Goal: Communication & Community: Share content

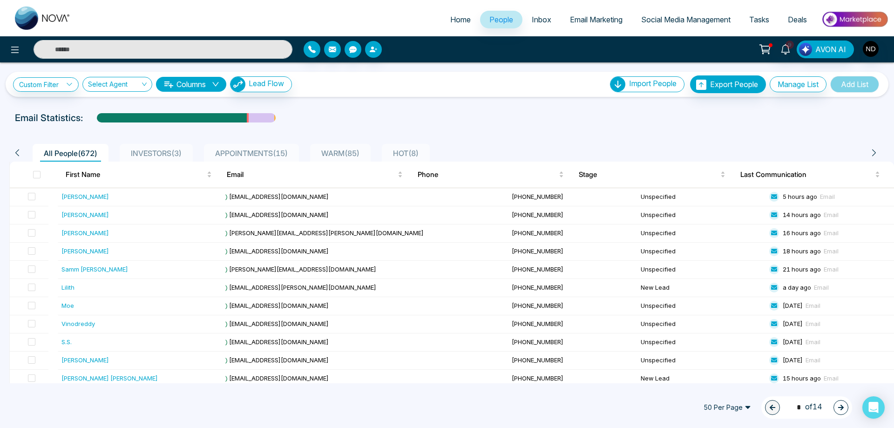
click at [203, 49] on input "text" at bounding box center [163, 49] width 259 height 19
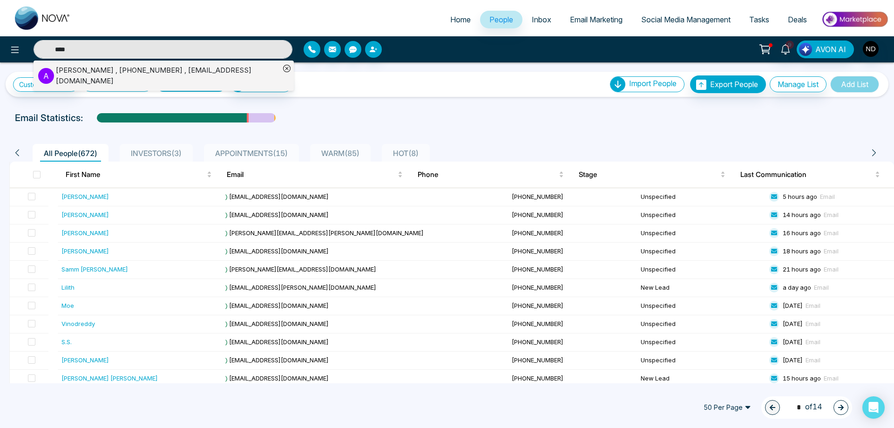
type input "****"
click at [129, 69] on div "Akinwale Akinfe , +14377998396 , akinwaleakinfe4@gmail.com" at bounding box center [168, 75] width 224 height 21
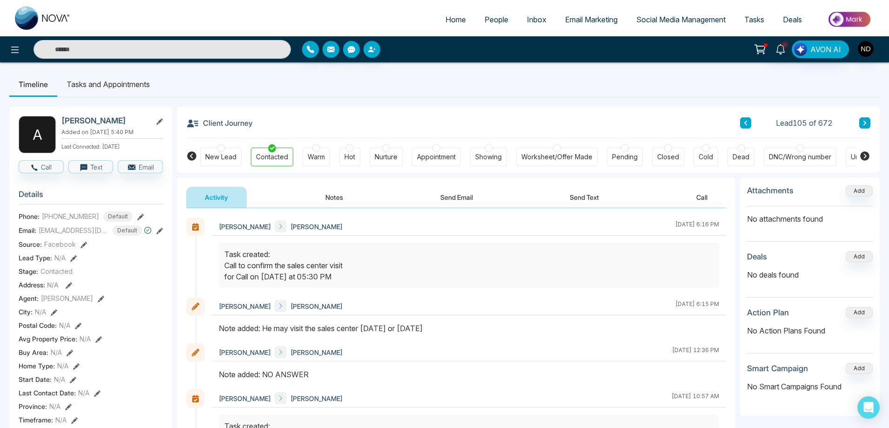
click at [459, 196] on button "Send Email" at bounding box center [457, 197] width 70 height 21
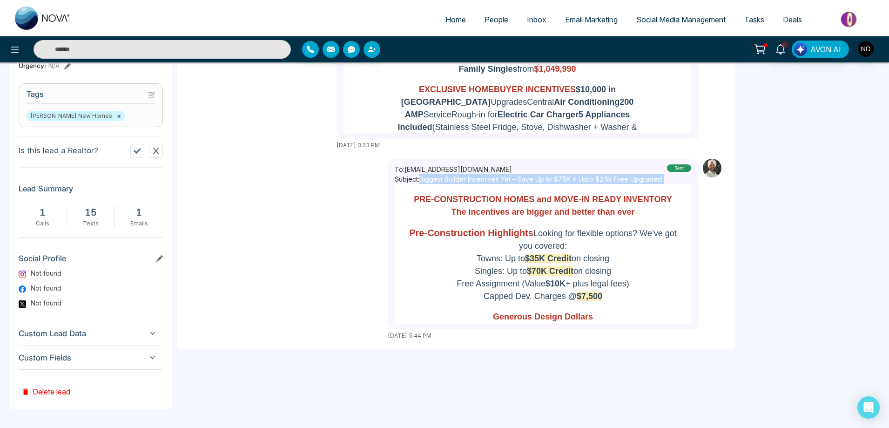
drag, startPoint x: 424, startPoint y: 173, endPoint x: 666, endPoint y: 171, distance: 242.1
click at [666, 171] on div "To: akinwaleakinfe4@gmail.com Subject: Biggest Builder Incentives Yet – Save Up…" at bounding box center [543, 174] width 297 height 20
copy p "Biggest Builder Incentives Yet – Save Up to $75K + Upto $25k Free Upgrades!"
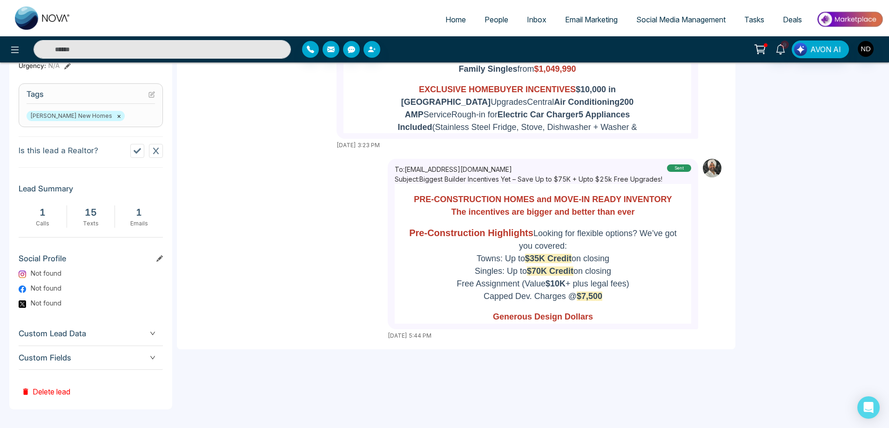
click at [331, 244] on div "To: akinwaleakinfe4@gmail.com Subject: Biggest Builder Incentives Yet – Save Up…" at bounding box center [456, 249] width 540 height 181
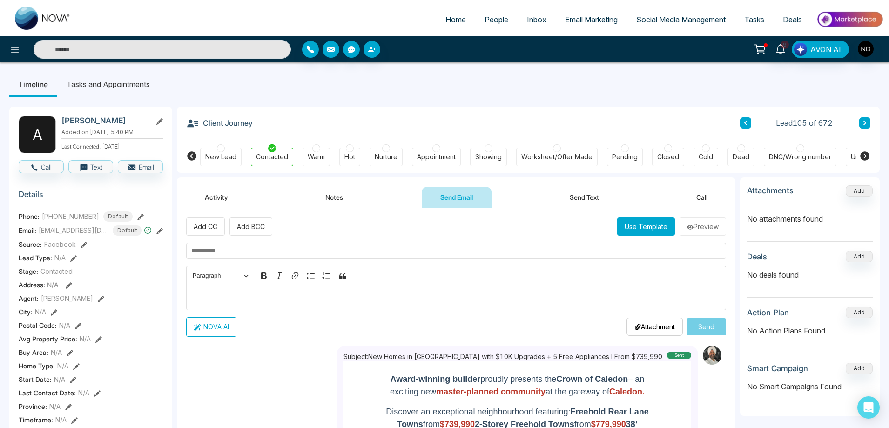
click at [635, 226] on button "Use Template" at bounding box center [646, 226] width 58 height 18
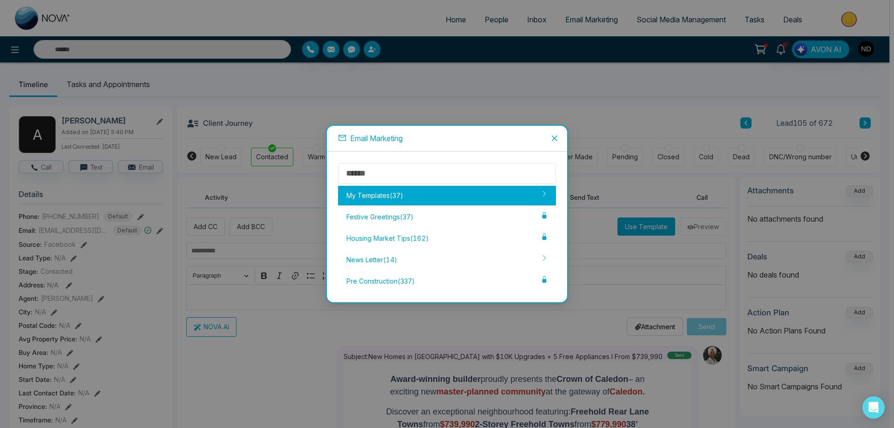
click at [398, 202] on div "My Templates ( 37 )" at bounding box center [447, 196] width 218 height 20
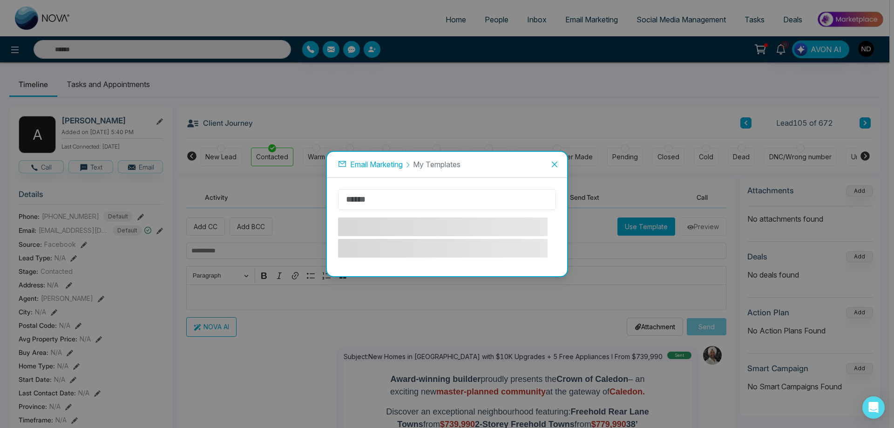
click at [420, 198] on input "text" at bounding box center [447, 199] width 218 height 21
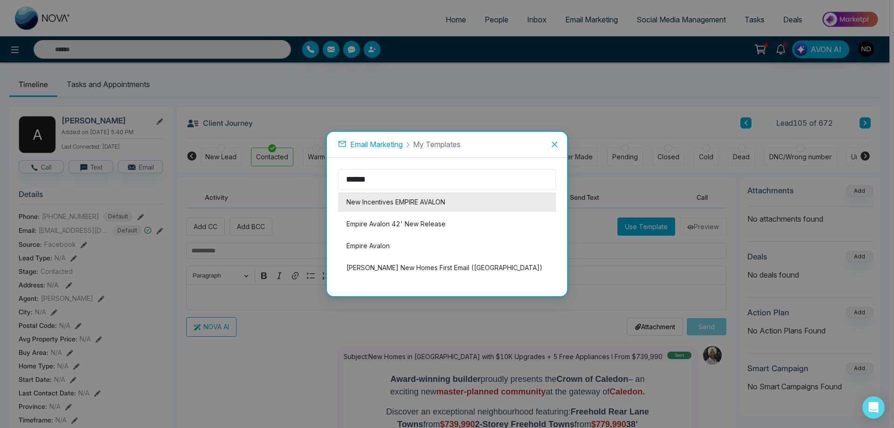
type input "******"
click at [413, 203] on li "New Incentives EMPIRE AVALON" at bounding box center [447, 202] width 218 height 20
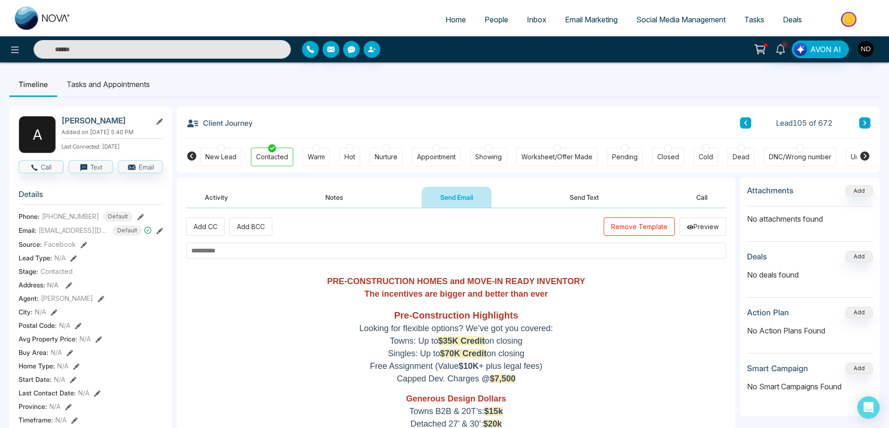
click at [231, 250] on input "text" at bounding box center [456, 251] width 540 height 16
paste input "**********"
click at [194, 251] on input "**********" at bounding box center [456, 251] width 540 height 16
type input "**********"
click at [703, 229] on button "Preview" at bounding box center [703, 226] width 47 height 18
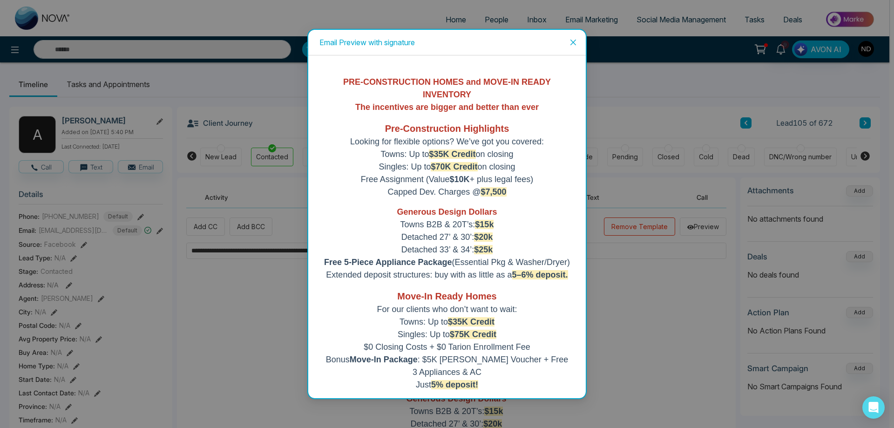
click at [575, 39] on icon "close" at bounding box center [572, 42] width 7 height 7
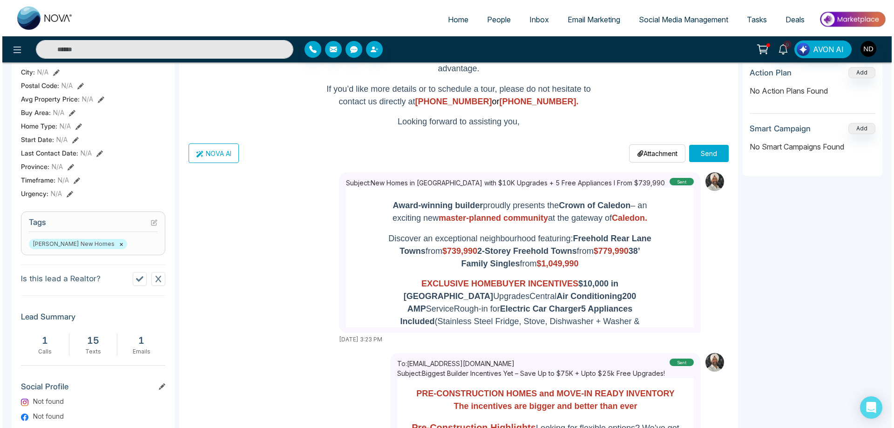
scroll to position [93, 0]
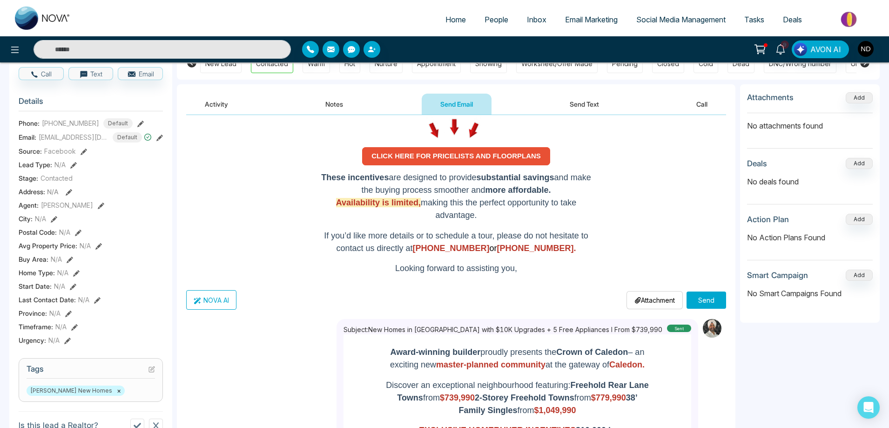
click at [705, 300] on button "Send" at bounding box center [707, 299] width 40 height 17
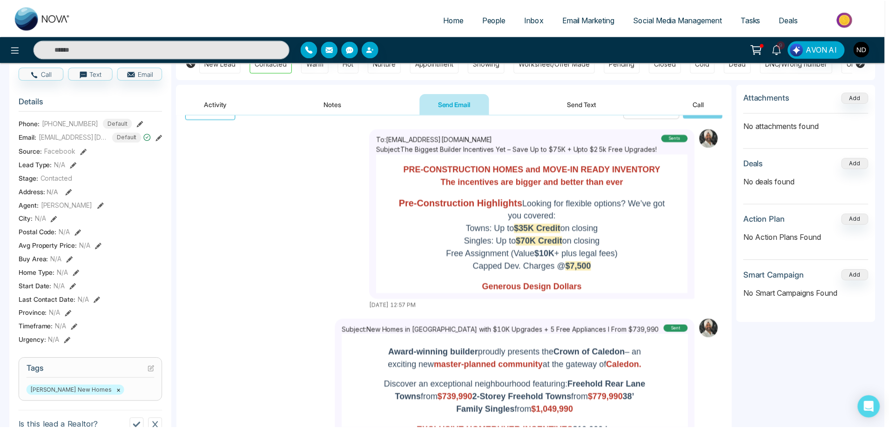
scroll to position [124, 0]
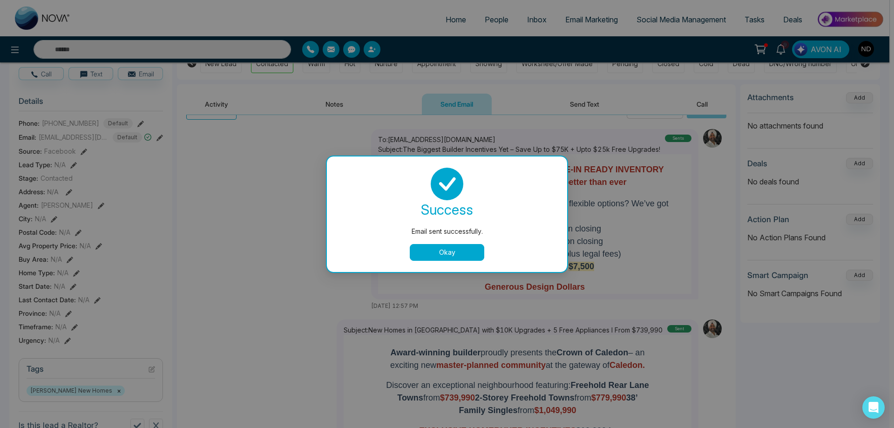
drag, startPoint x: 454, startPoint y: 250, endPoint x: 433, endPoint y: 251, distance: 21.9
click at [453, 250] on button "Okay" at bounding box center [447, 252] width 75 height 17
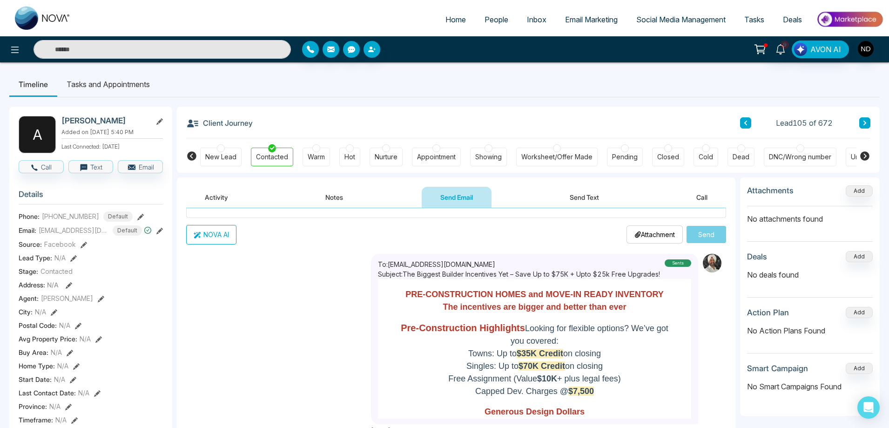
scroll to position [93, 0]
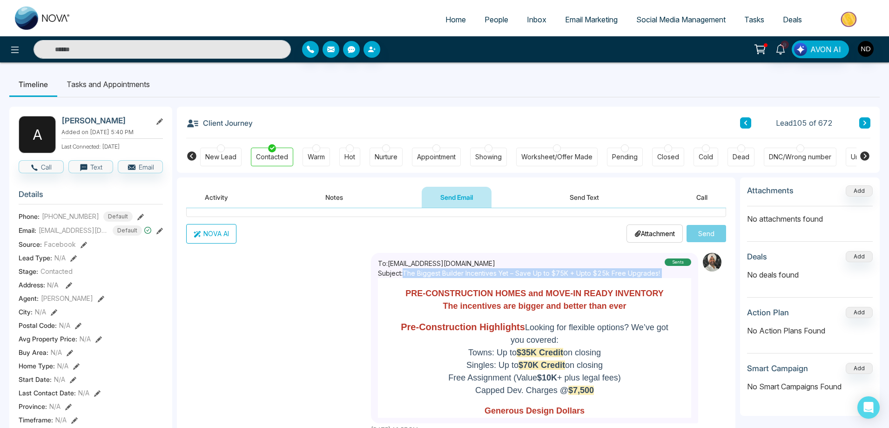
drag, startPoint x: 403, startPoint y: 273, endPoint x: 664, endPoint y: 272, distance: 261.2
click at [664, 272] on div "To: akinwaleakinfe4@gmail.com Subject: The Biggest Builder Incentives Yet – Sav…" at bounding box center [534, 268] width 313 height 20
copy p "The Biggest Builder Incentives Yet – Save Up to $75K + Upto $25k Free Upgrades!"
click at [254, 308] on div "To: akinwaleakinfe4@gmail.com Subject: The Biggest Builder Incentives Yet – Sav…" at bounding box center [456, 343] width 540 height 181
click at [308, 157] on div "Warm" at bounding box center [316, 156] width 17 height 9
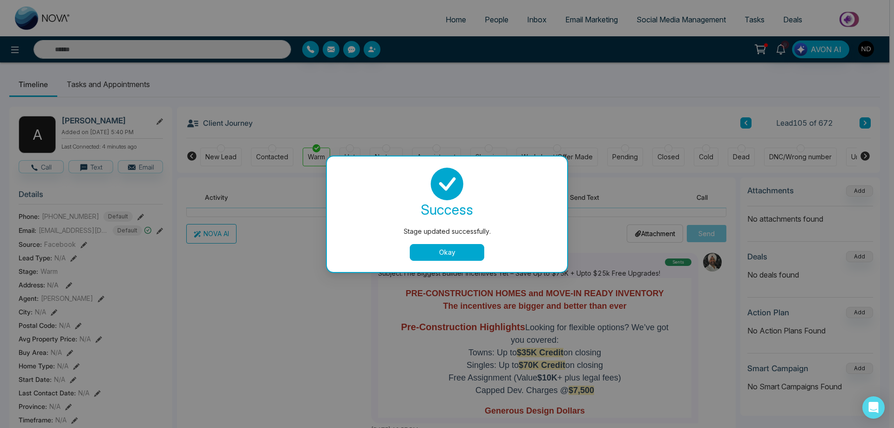
click at [454, 251] on button "Okay" at bounding box center [447, 252] width 75 height 17
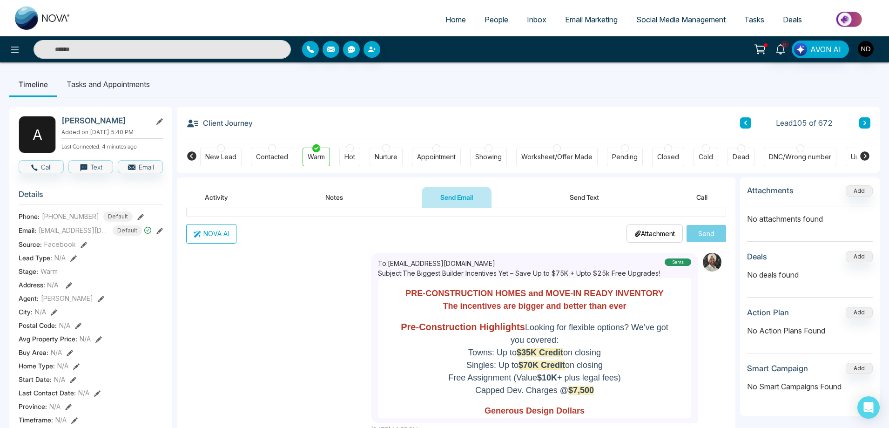
click at [710, 306] on div "To: akinwaleakinfe4@gmail.com Subject: The Biggest Builder Incentives Yet – Sav…" at bounding box center [548, 343] width 355 height 181
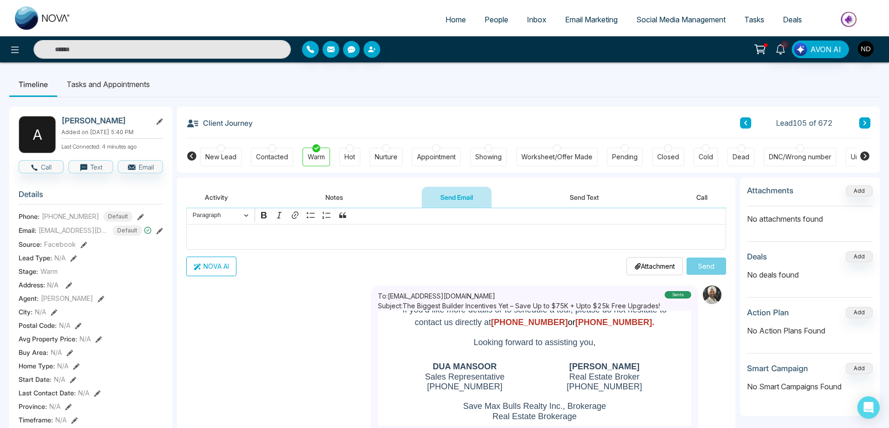
scroll to position [0, 0]
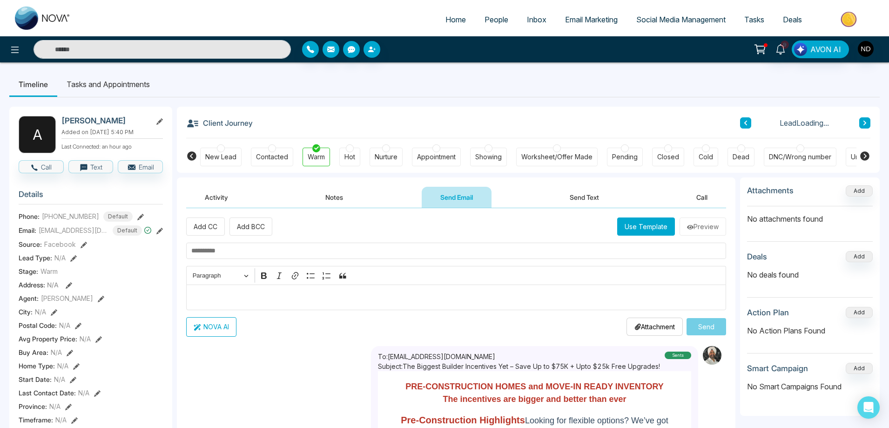
click at [206, 197] on button "Activity" at bounding box center [216, 197] width 61 height 21
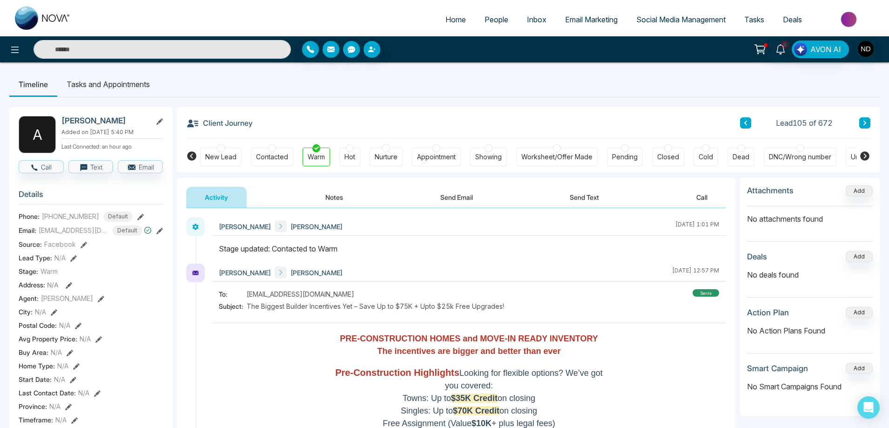
click at [106, 50] on input "text" at bounding box center [162, 49] width 257 height 19
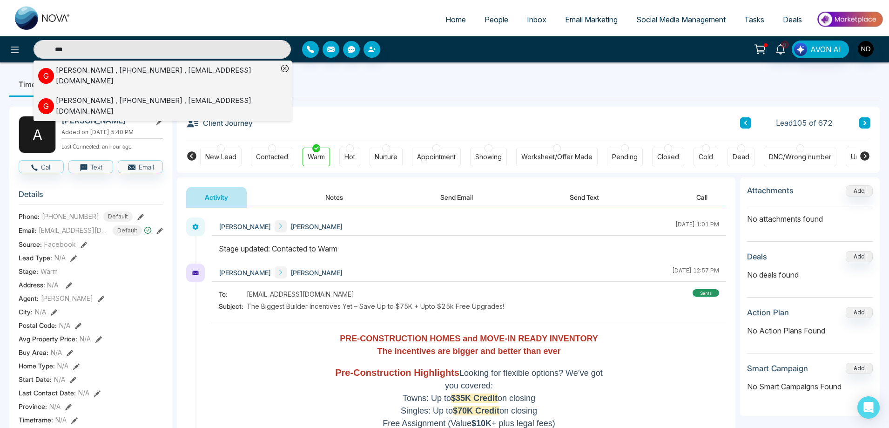
type input "***"
click at [286, 70] on icon at bounding box center [284, 68] width 7 height 7
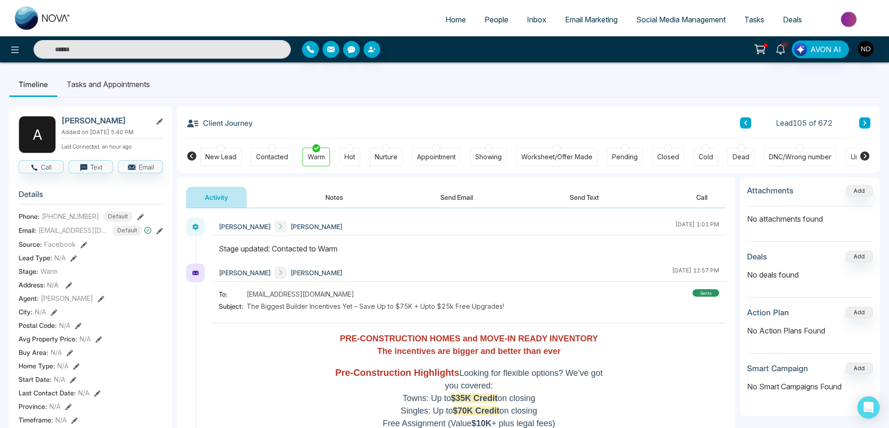
type input "***"
click at [490, 20] on span "People" at bounding box center [497, 19] width 24 height 9
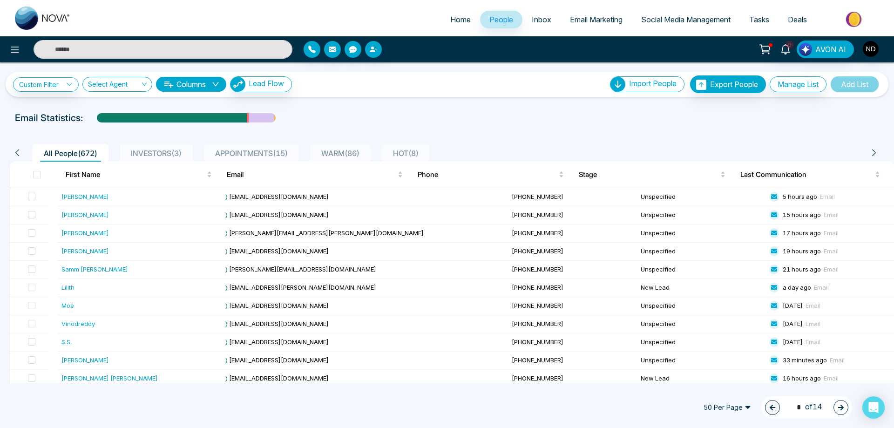
click at [351, 151] on span "WARM ( 86 )" at bounding box center [341, 153] width 46 height 9
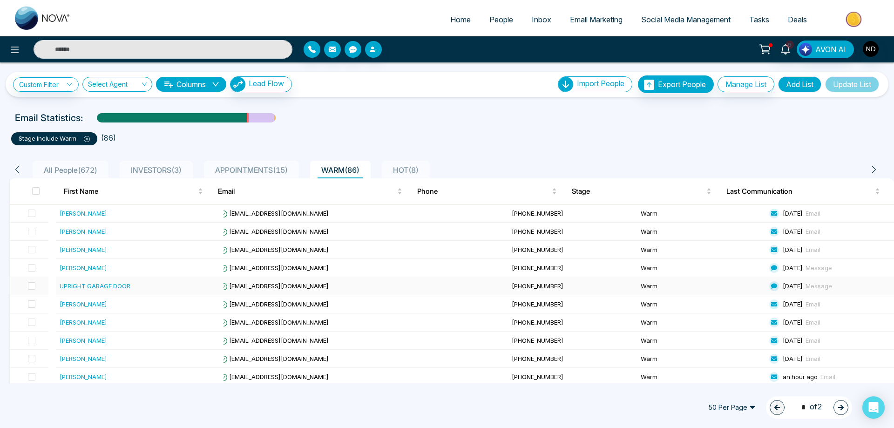
click at [111, 288] on div "UPRIGHT GARAGE DOOR" at bounding box center [95, 285] width 71 height 9
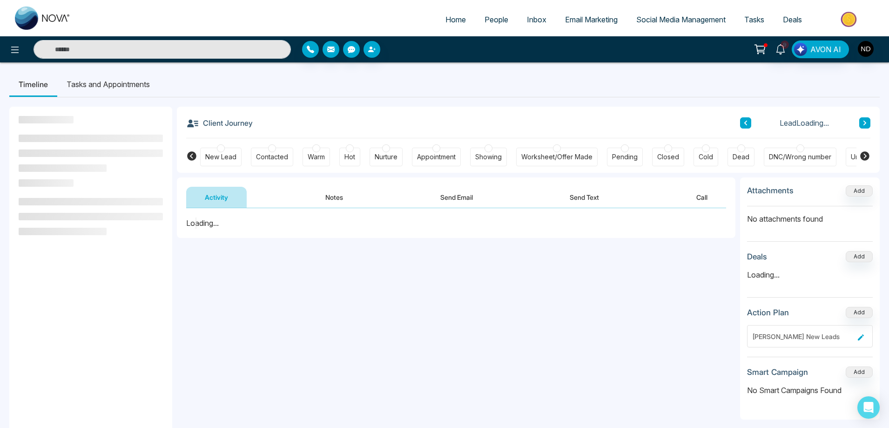
click at [333, 201] on button "Notes" at bounding box center [334, 197] width 55 height 21
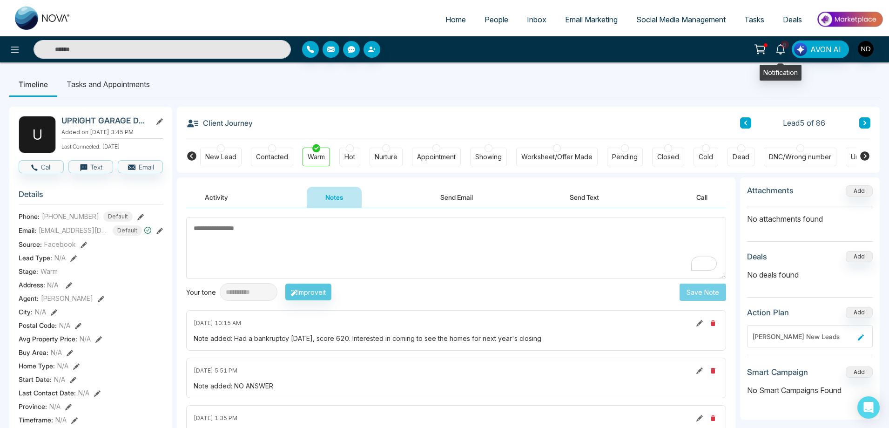
click at [779, 50] on icon at bounding box center [780, 49] width 9 height 10
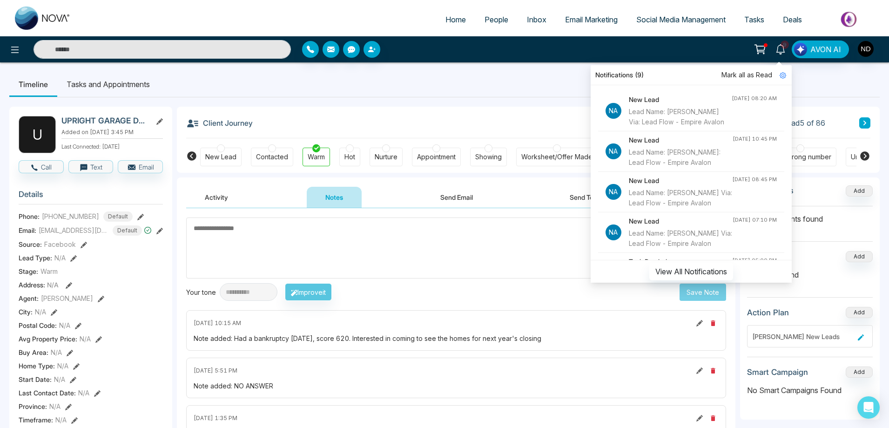
click at [756, 73] on span "Mark all as Read" at bounding box center [747, 75] width 51 height 10
click at [491, 19] on span "People" at bounding box center [497, 19] width 24 height 9
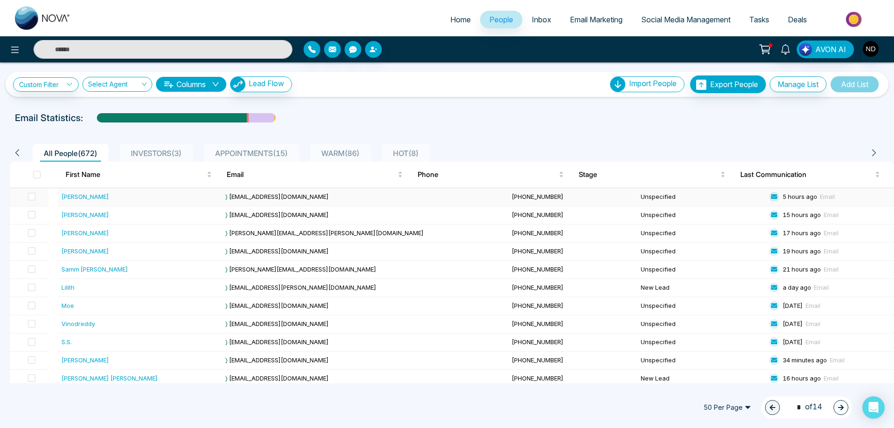
click at [73, 198] on div "[PERSON_NAME]" at bounding box center [84, 196] width 47 height 9
